Goal: Navigation & Orientation: Find specific page/section

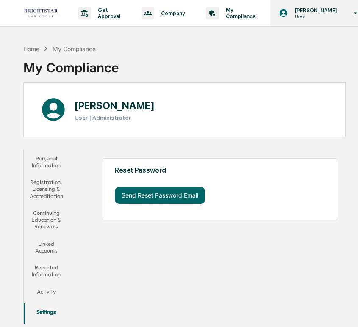
click at [296, 11] on p "[PERSON_NAME]" at bounding box center [314, 10] width 53 height 6
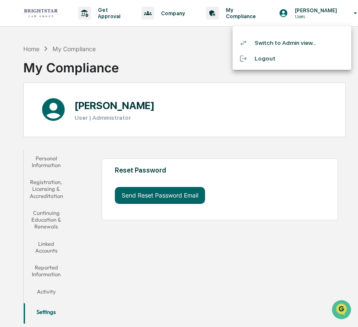
click at [305, 46] on li "Switch to Admin view..." at bounding box center [292, 43] width 119 height 16
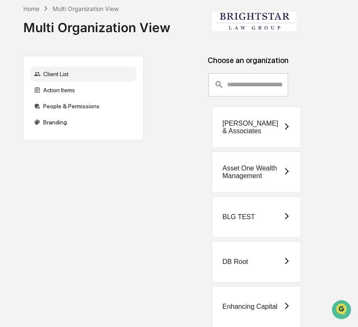
scroll to position [244, 0]
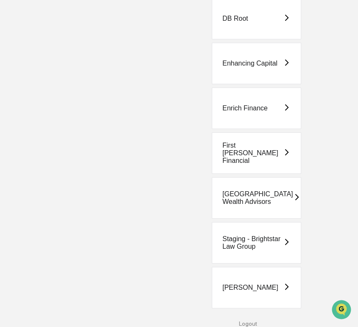
click at [258, 247] on div "Staging - Brightstar Law Group" at bounding box center [252, 243] width 61 height 15
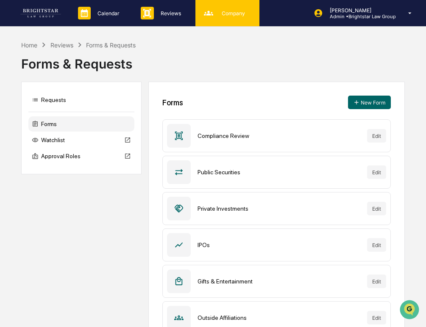
click at [222, 23] on div "Company People, Data, Settings" at bounding box center [227, 13] width 64 height 26
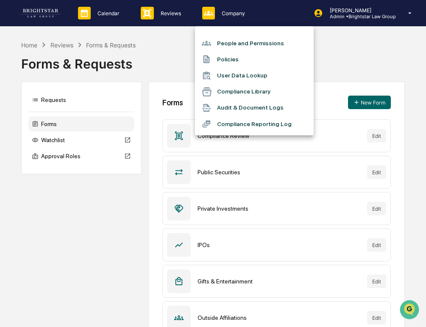
click at [215, 119] on div at bounding box center [209, 123] width 15 height 9
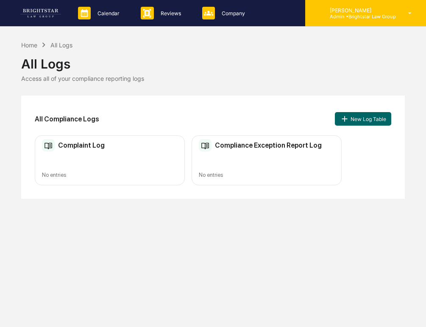
click at [323, 18] on p "Admin • Brightstar Law Group" at bounding box center [359, 17] width 73 height 6
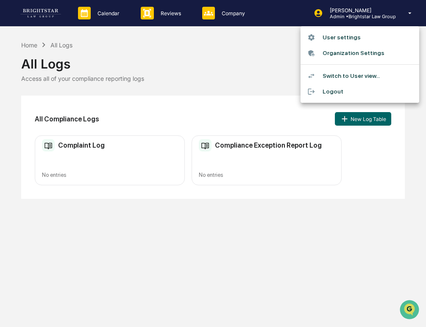
click at [328, 75] on li "Switch to User view..." at bounding box center [359, 76] width 119 height 16
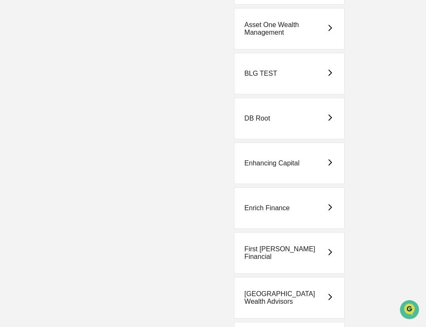
scroll to position [244, 0]
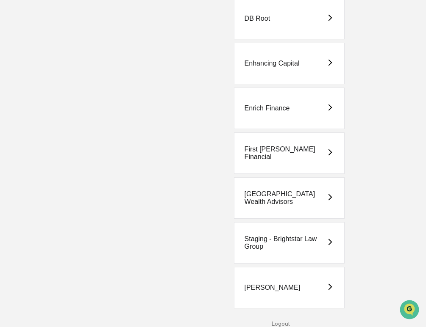
click at [293, 242] on div "Staging - Brightstar Law Group" at bounding box center [285, 243] width 82 height 15
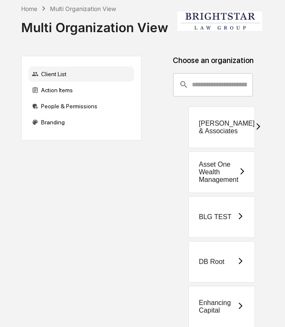
click at [206, 128] on div "[PERSON_NAME] & Associates" at bounding box center [227, 127] width 56 height 15
